Goal: Task Accomplishment & Management: Manage account settings

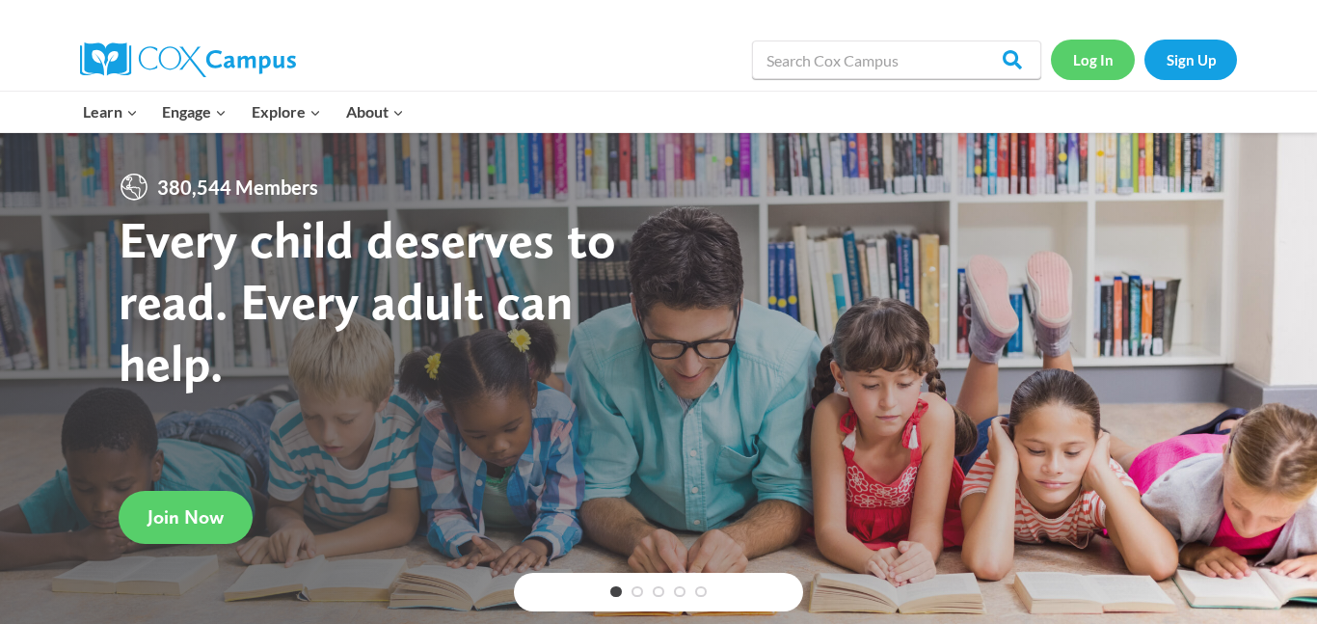
click at [1088, 61] on link "Log In" at bounding box center [1093, 60] width 84 height 40
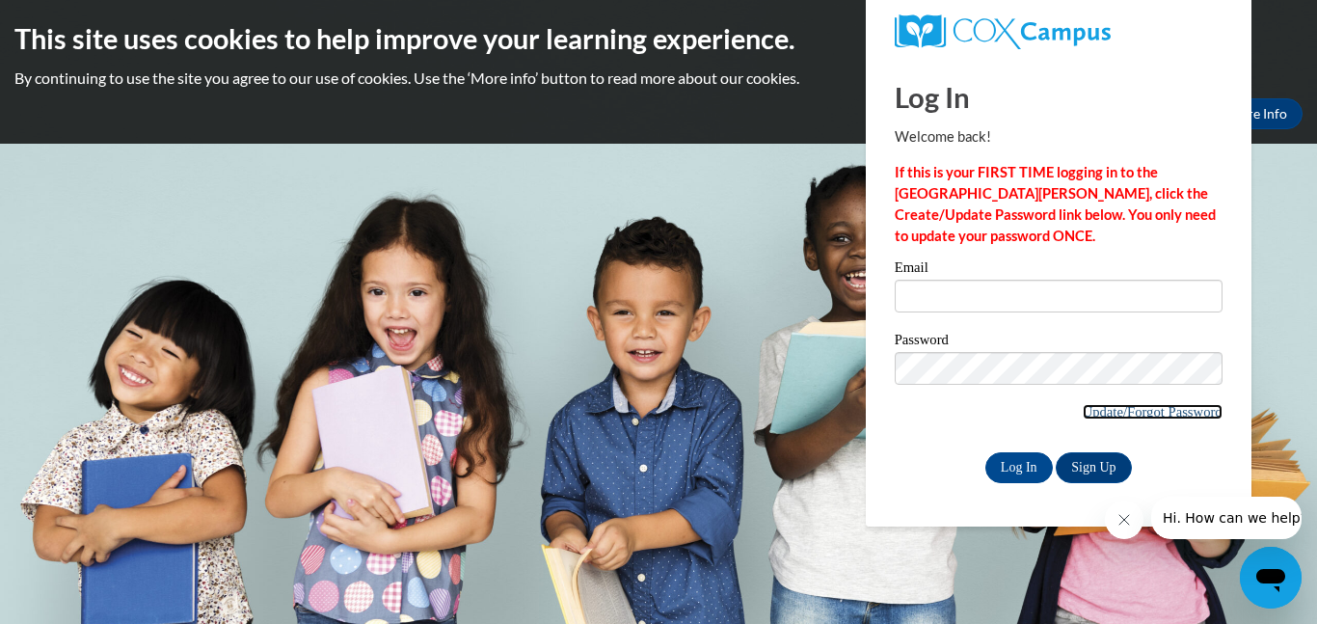
click at [1114, 416] on link "Update/Forgot Password" at bounding box center [1153, 411] width 140 height 15
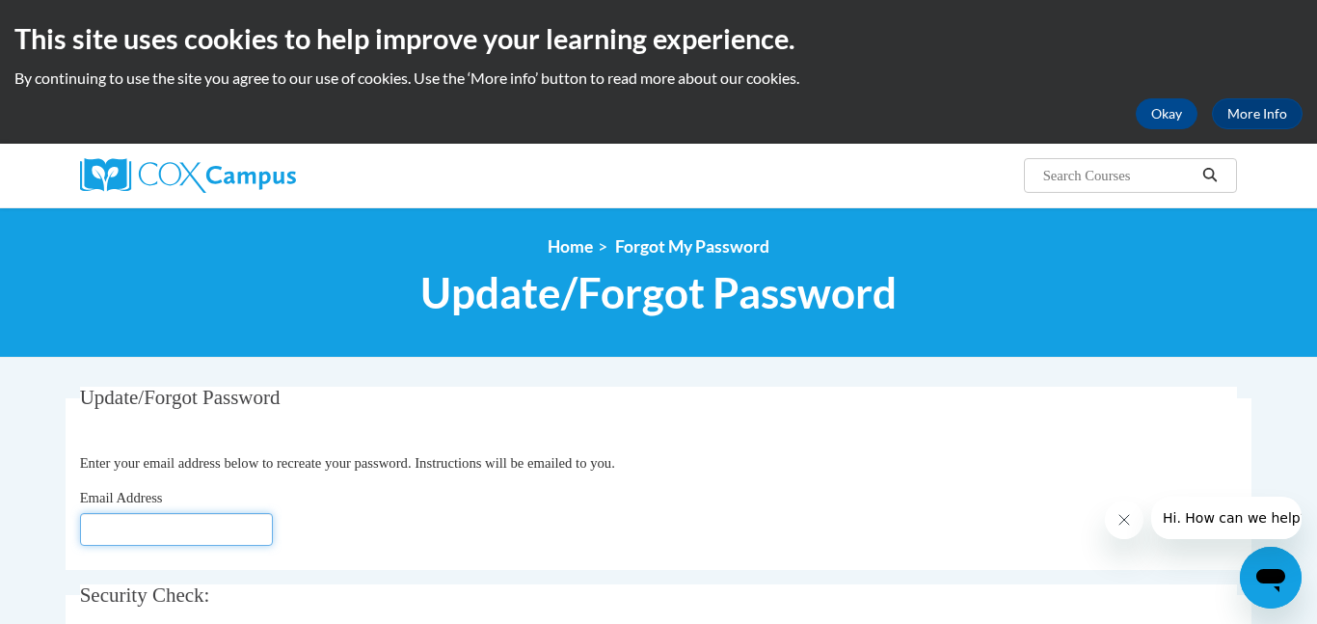
click at [242, 527] on input "Email Address" at bounding box center [176, 529] width 193 height 33
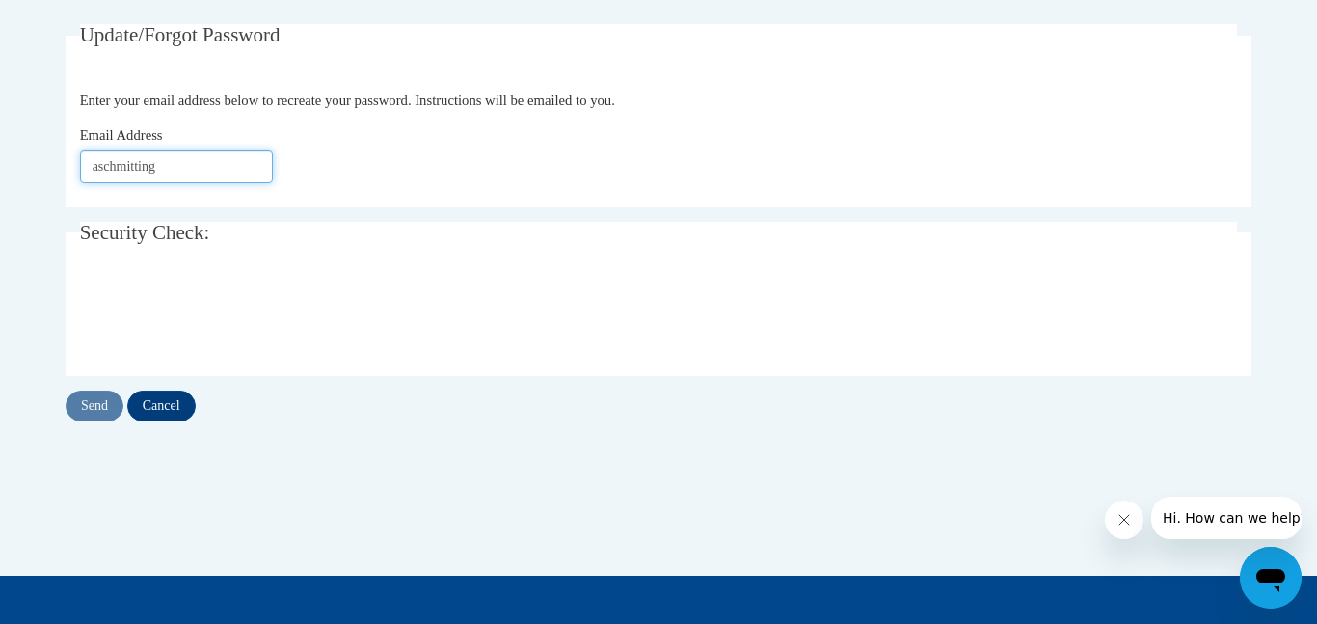
click at [207, 164] on input "aschmitting" at bounding box center [176, 166] width 193 height 33
type input "[EMAIL_ADDRESS][DOMAIN_NAME]"
click at [94, 411] on input "Send" at bounding box center [95, 405] width 58 height 31
